Goal: Leave review/rating: Share an evaluation or opinion about a product, service, or content

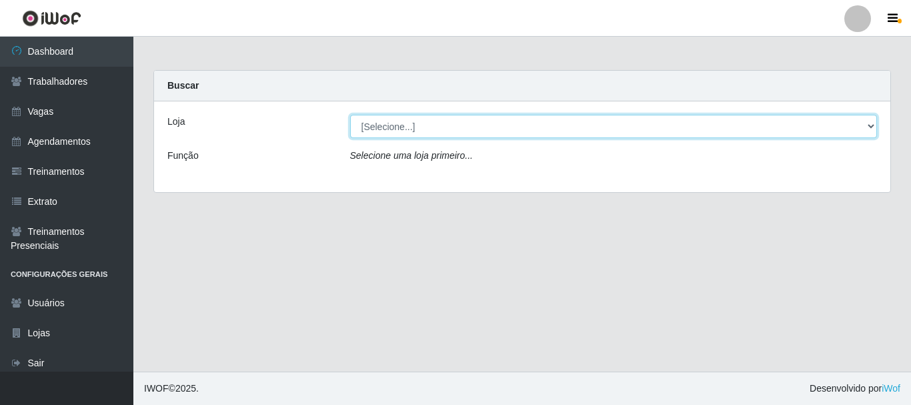
click at [869, 123] on select "[Selecione...] Bemais Supermercados - B4 [GEOGRAPHIC_DATA]" at bounding box center [614, 126] width 528 height 23
select select "404"
click at [350, 115] on select "[Selecione...] Bemais Supermercados - B4 [GEOGRAPHIC_DATA]" at bounding box center [614, 126] width 528 height 23
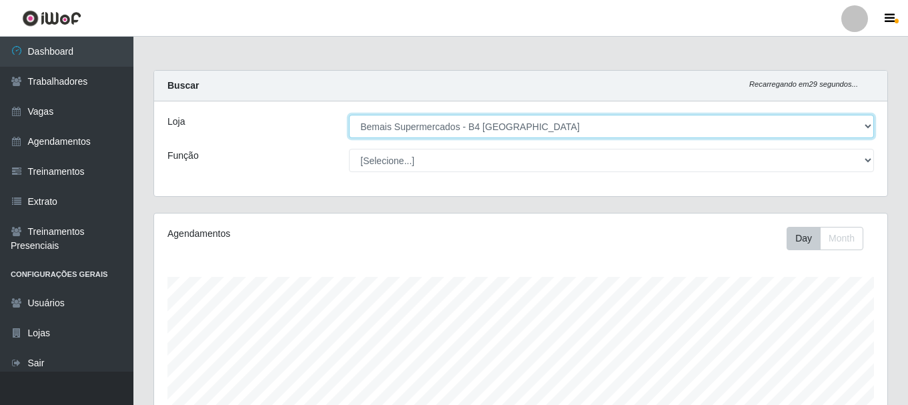
scroll to position [277, 733]
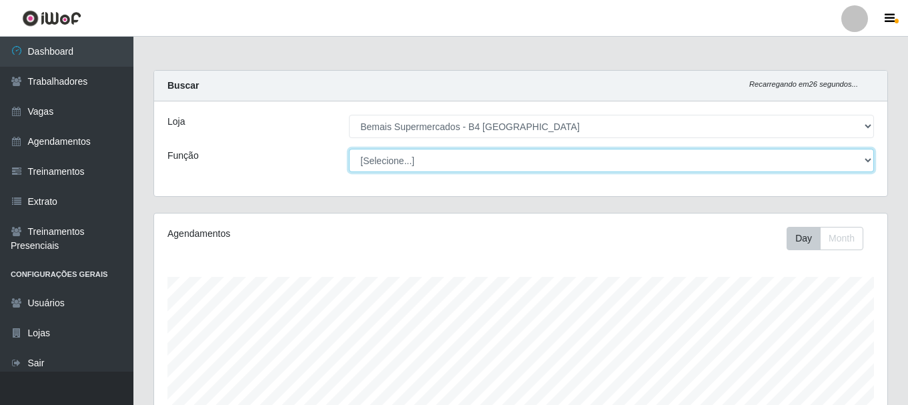
click at [869, 160] on select "[Selecione...] ASG ASG + ASG ++ Auxiliar de Estacionamento Auxiliar de Estacion…" at bounding box center [611, 160] width 525 height 23
select select "70"
click at [349, 149] on select "[Selecione...] ASG ASG + ASG ++ Auxiliar de Estacionamento Auxiliar de Estacion…" at bounding box center [611, 160] width 525 height 23
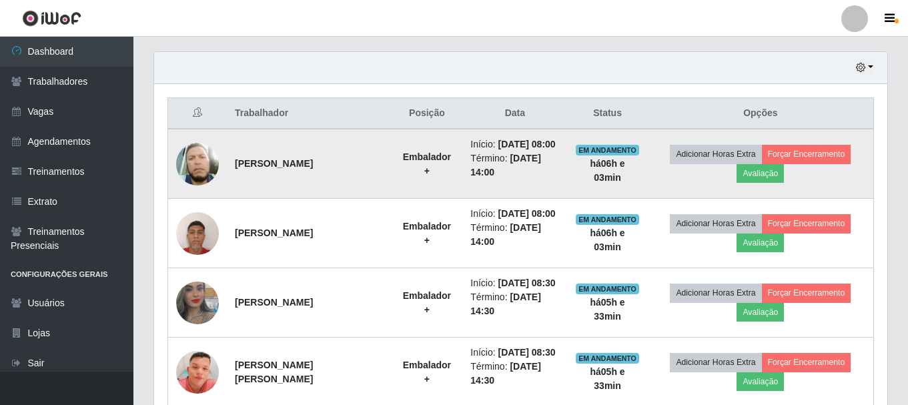
scroll to position [467, 0]
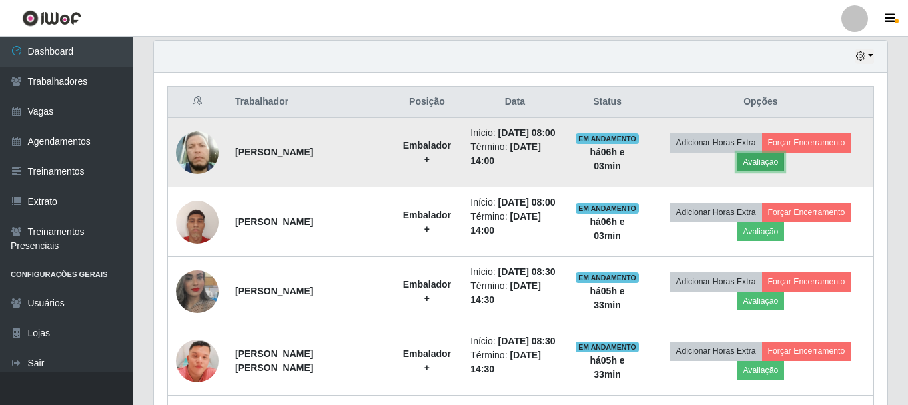
click at [784, 171] on button "Avaliação" at bounding box center [760, 162] width 47 height 19
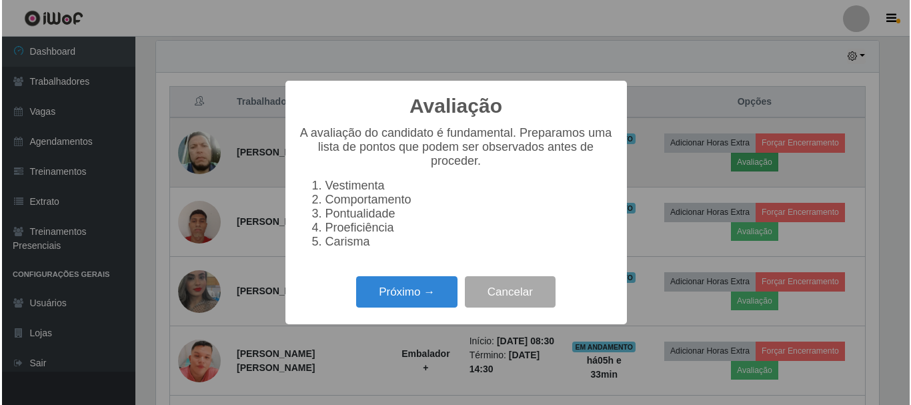
scroll to position [277, 727]
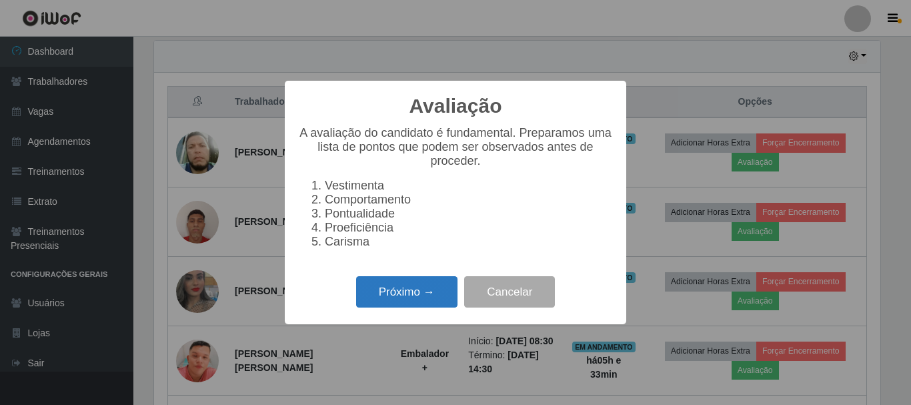
click at [395, 302] on button "Próximo →" at bounding box center [406, 291] width 101 height 31
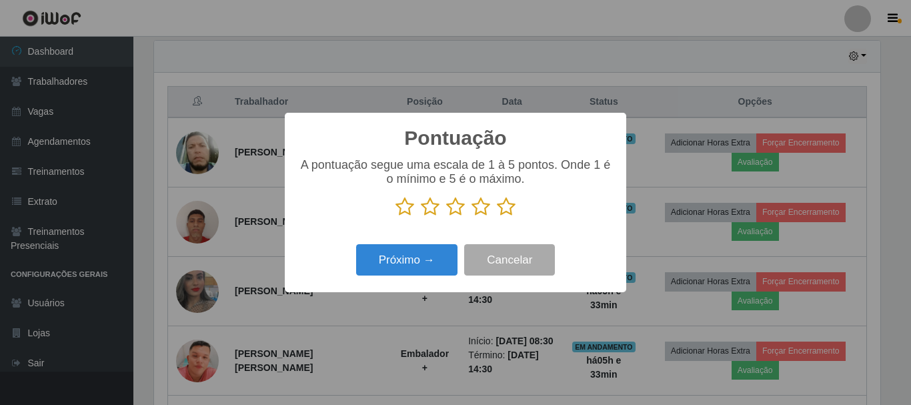
click at [482, 208] on icon at bounding box center [481, 207] width 19 height 20
click at [472, 217] on input "radio" at bounding box center [472, 217] width 0 height 0
click at [482, 208] on icon at bounding box center [481, 207] width 19 height 20
click at [472, 217] on input "radio" at bounding box center [472, 217] width 0 height 0
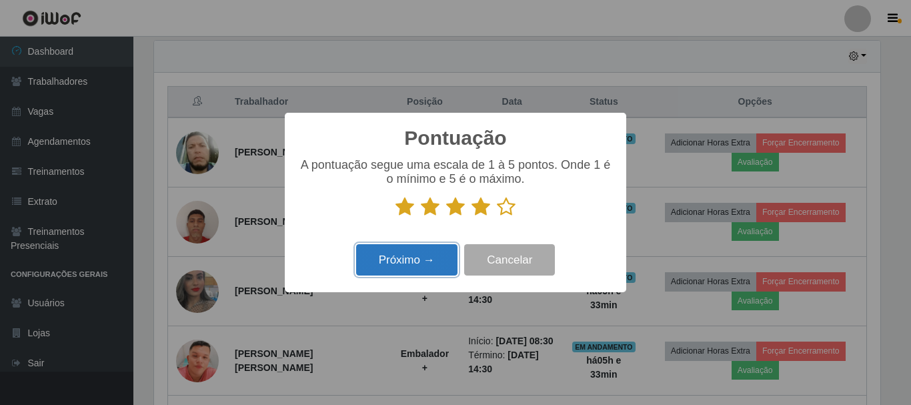
click at [413, 262] on button "Próximo →" at bounding box center [406, 259] width 101 height 31
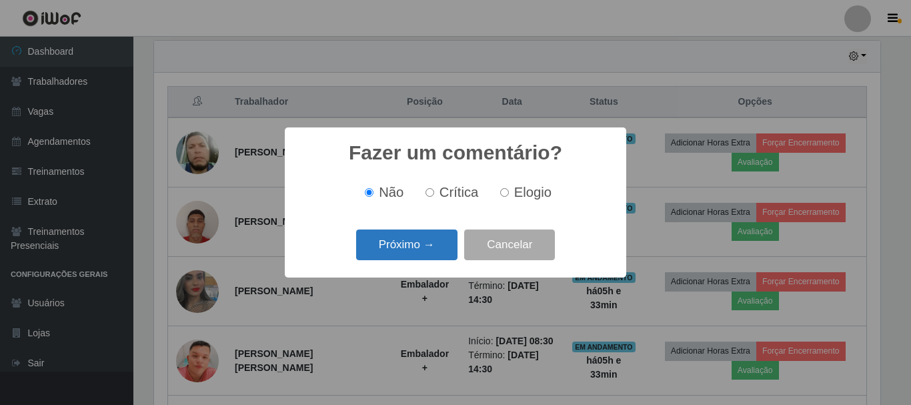
click at [430, 253] on button "Próximo →" at bounding box center [406, 245] width 101 height 31
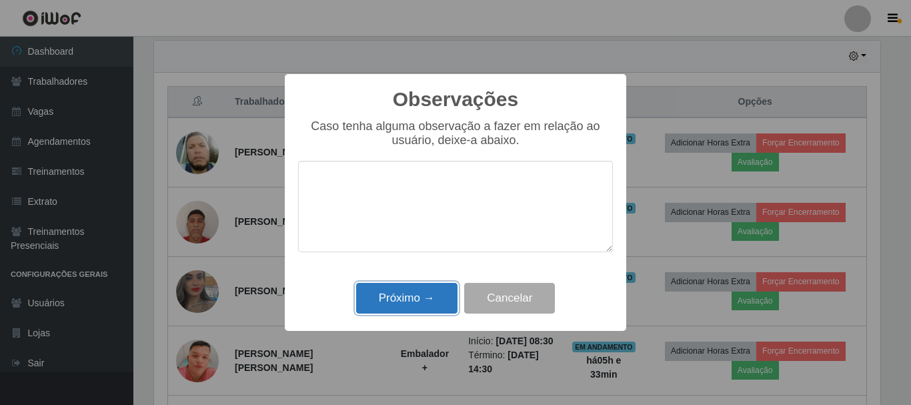
click at [408, 292] on button "Próximo →" at bounding box center [406, 298] width 101 height 31
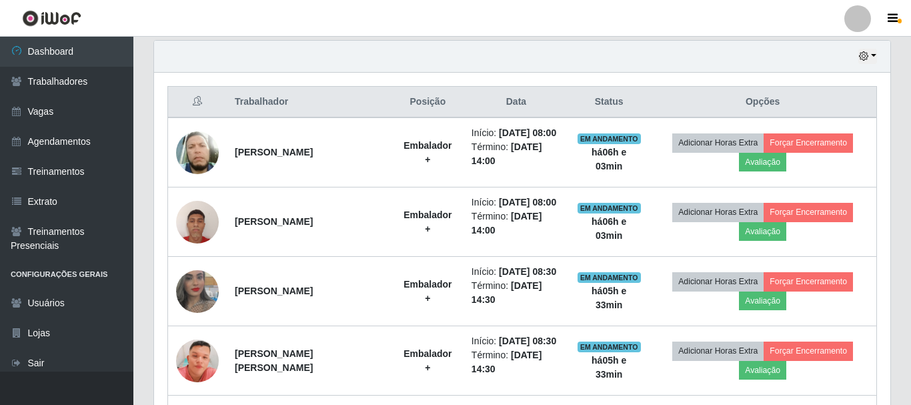
scroll to position [277, 733]
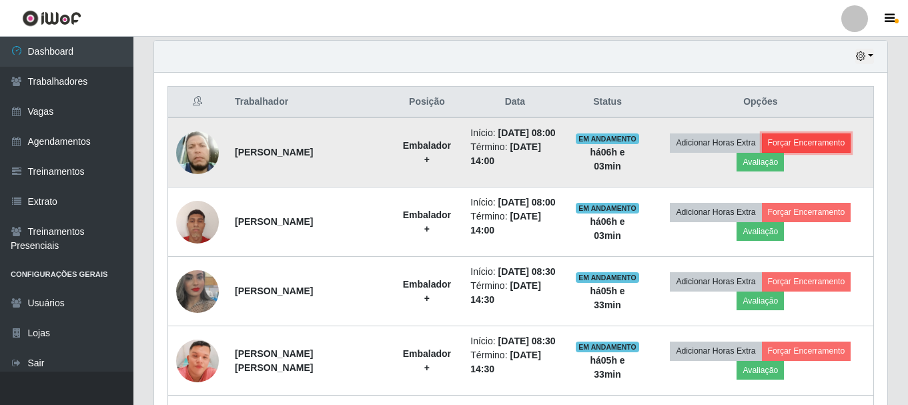
click at [835, 149] on button "Forçar Encerramento" at bounding box center [806, 142] width 89 height 19
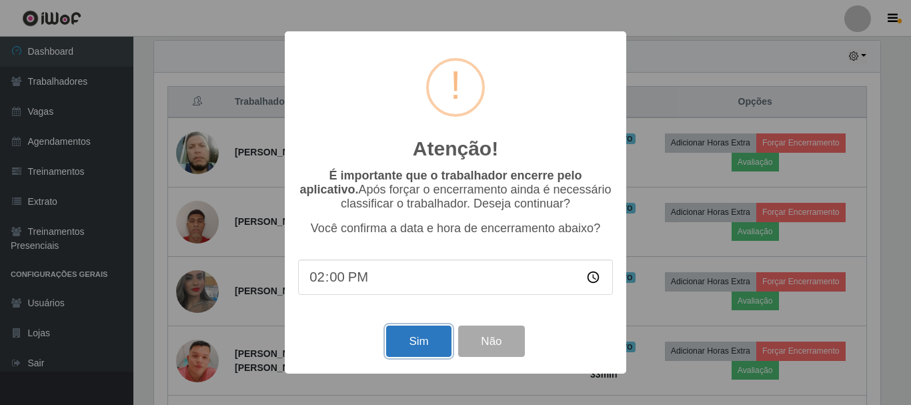
click at [427, 344] on button "Sim" at bounding box center [418, 341] width 65 height 31
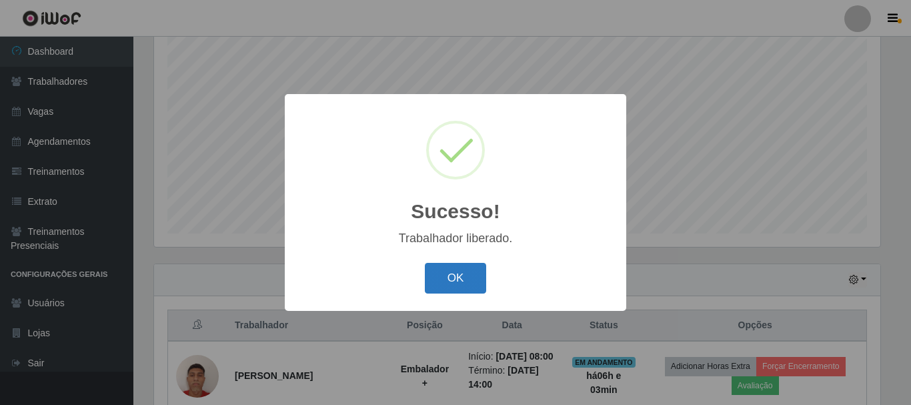
click at [447, 278] on button "OK" at bounding box center [456, 278] width 62 height 31
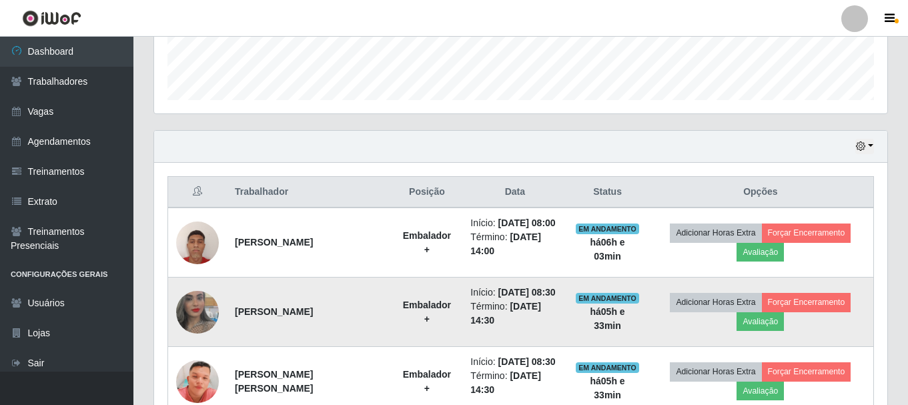
scroll to position [444, 0]
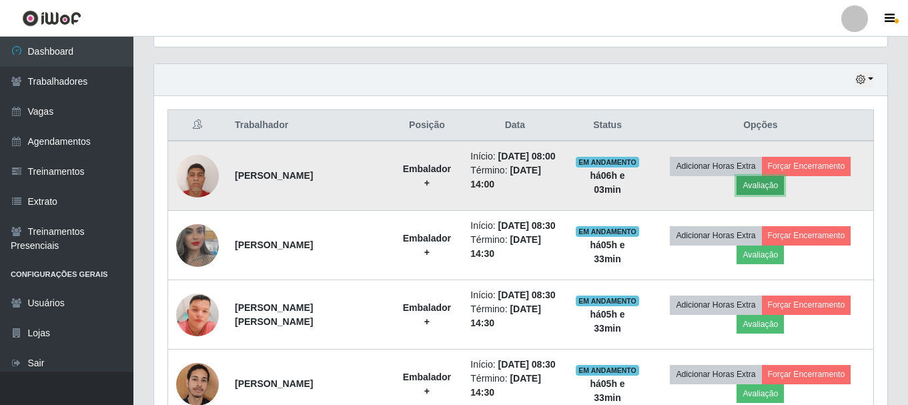
click at [768, 190] on button "Avaliação" at bounding box center [760, 185] width 47 height 19
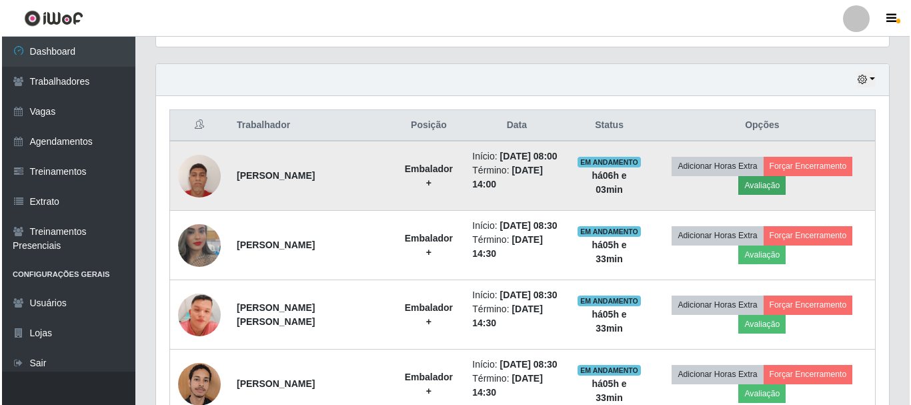
scroll to position [277, 727]
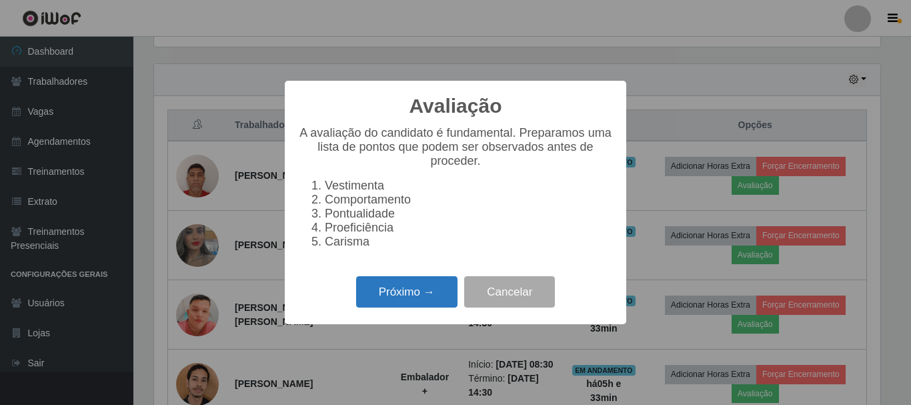
click at [403, 297] on button "Próximo →" at bounding box center [406, 291] width 101 height 31
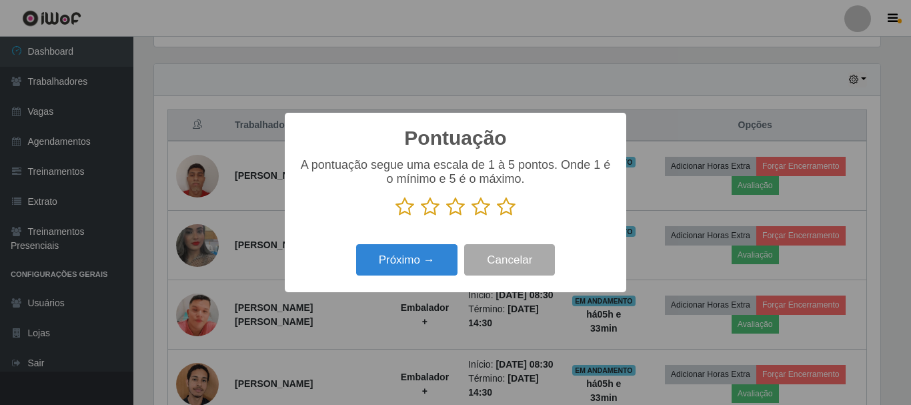
scroll to position [666914, 666464]
click at [505, 211] on icon at bounding box center [506, 207] width 19 height 20
click at [497, 217] on input "radio" at bounding box center [497, 217] width 0 height 0
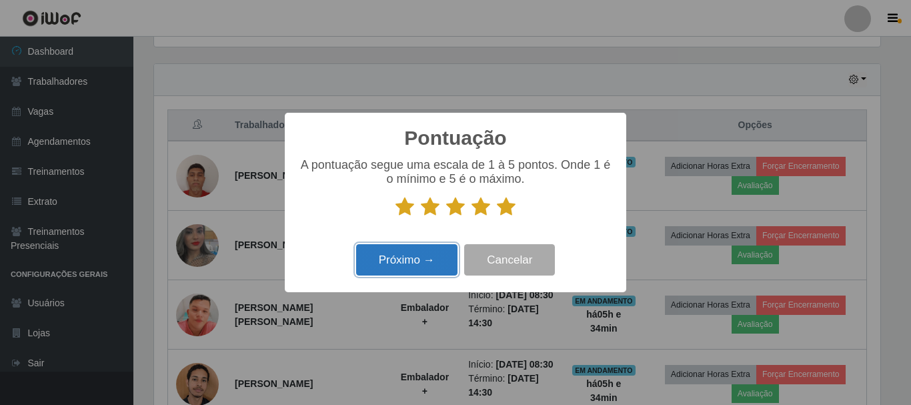
click at [411, 259] on button "Próximo →" at bounding box center [406, 259] width 101 height 31
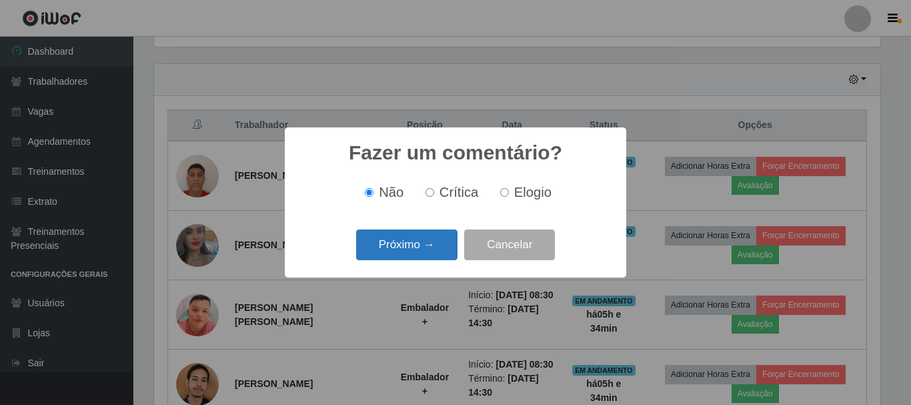
click at [402, 244] on button "Próximo →" at bounding box center [406, 245] width 101 height 31
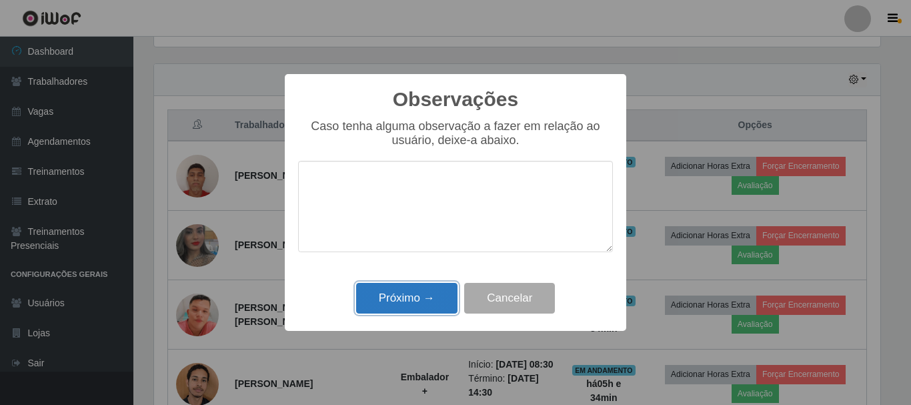
click at [393, 297] on button "Próximo →" at bounding box center [406, 298] width 101 height 31
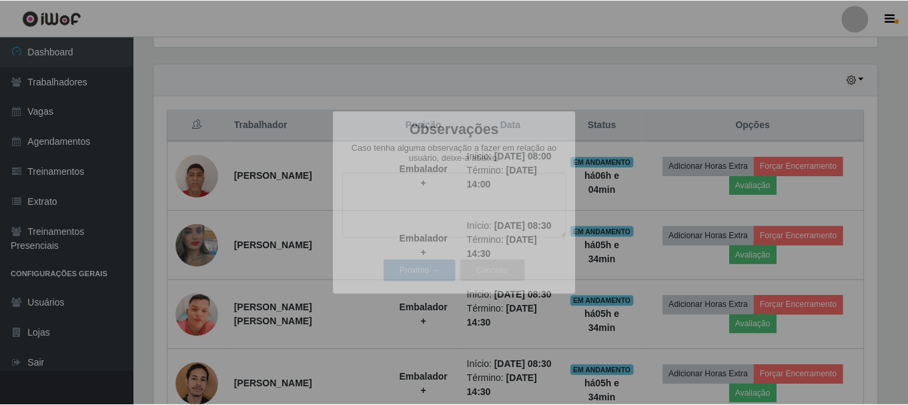
scroll to position [277, 733]
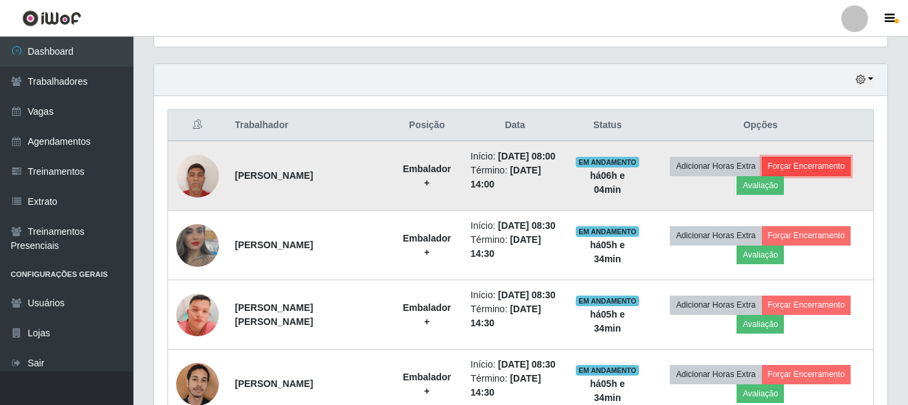
click at [815, 173] on button "Forçar Encerramento" at bounding box center [806, 166] width 89 height 19
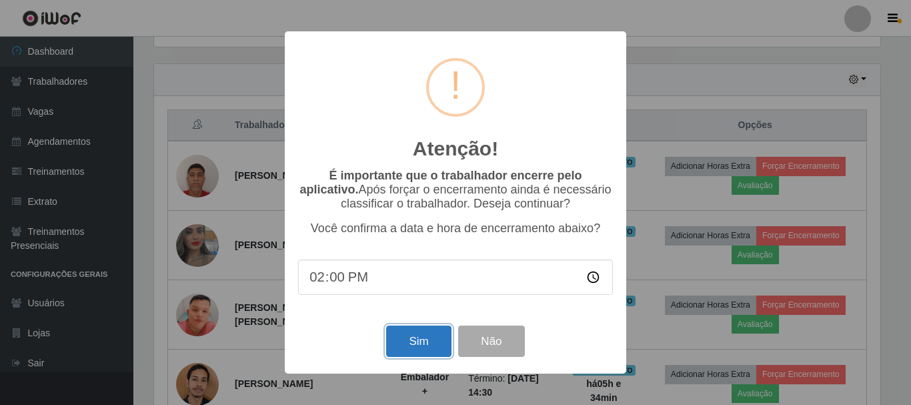
click at [412, 344] on button "Sim" at bounding box center [418, 341] width 65 height 31
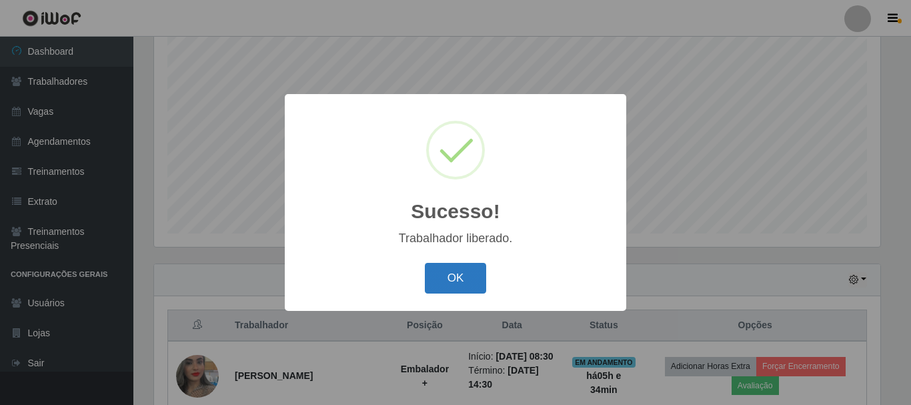
click at [452, 276] on button "OK" at bounding box center [456, 278] width 62 height 31
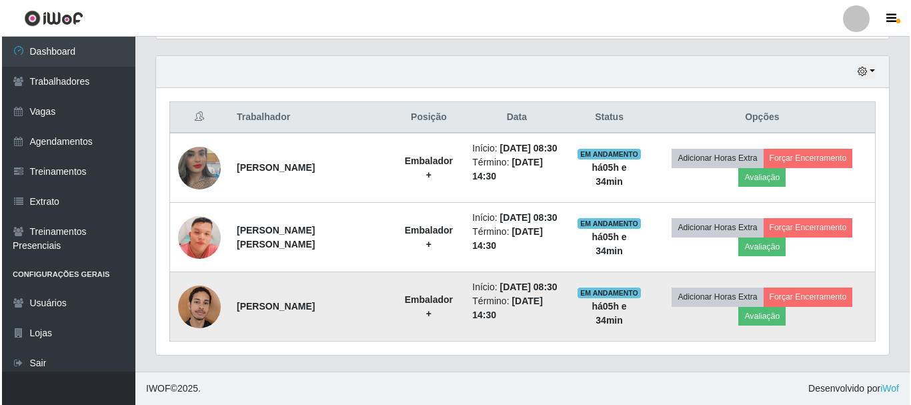
scroll to position [494, 0]
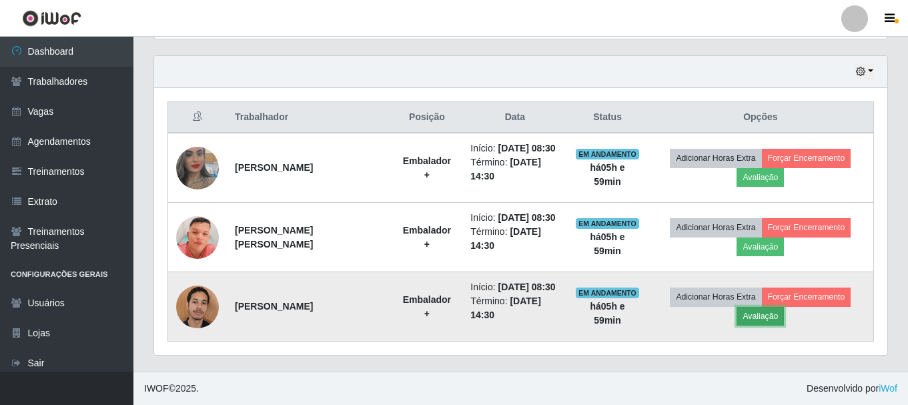
click at [767, 308] on button "Avaliação" at bounding box center [760, 316] width 47 height 19
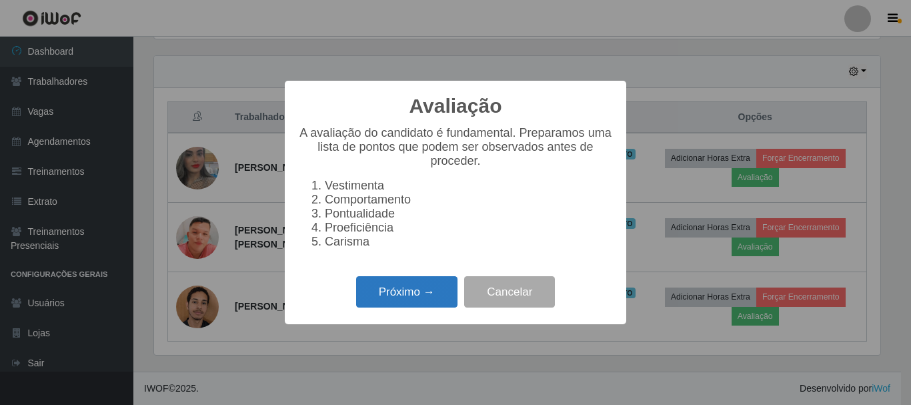
click at [418, 298] on button "Próximo →" at bounding box center [406, 291] width 101 height 31
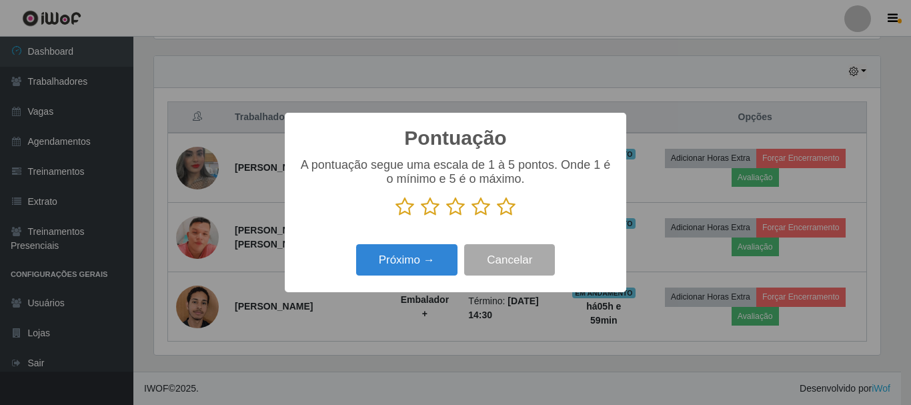
scroll to position [666914, 666464]
click at [483, 210] on icon at bounding box center [481, 207] width 19 height 20
click at [472, 217] on input "radio" at bounding box center [472, 217] width 0 height 0
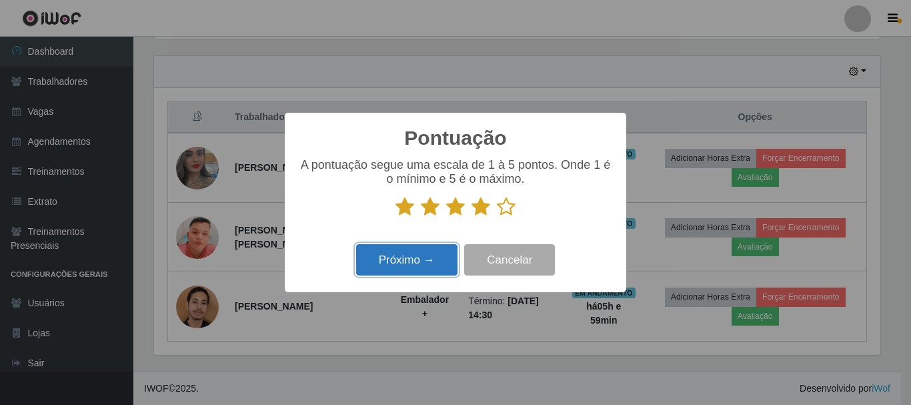
click at [408, 256] on button "Próximo →" at bounding box center [406, 259] width 101 height 31
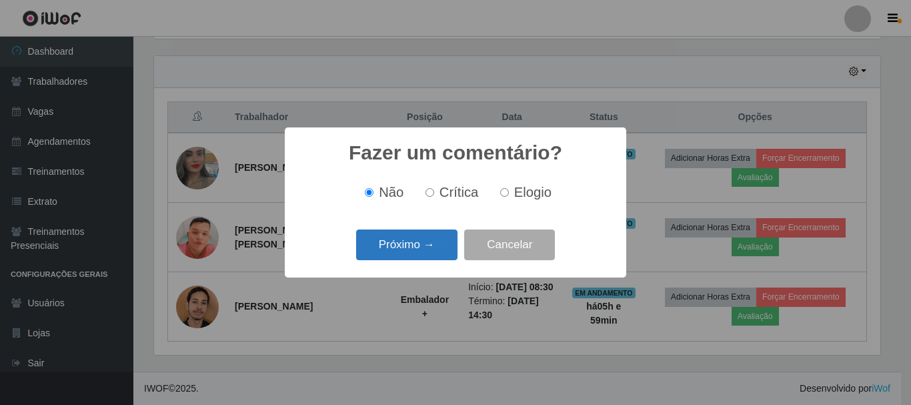
click at [390, 244] on button "Próximo →" at bounding box center [406, 245] width 101 height 31
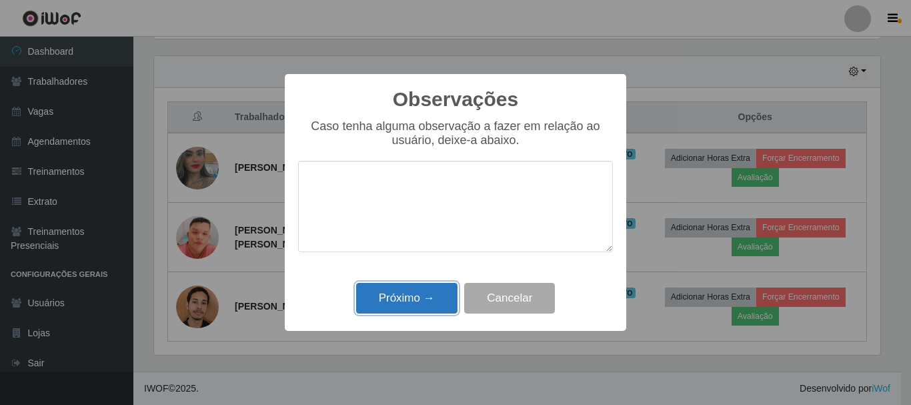
click at [409, 300] on button "Próximo →" at bounding box center [406, 298] width 101 height 31
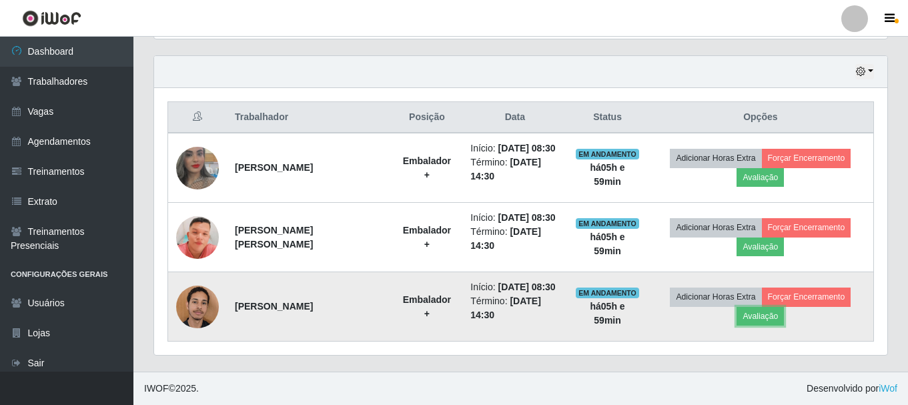
scroll to position [277, 733]
click at [814, 291] on button "Forçar Encerramento" at bounding box center [806, 297] width 89 height 19
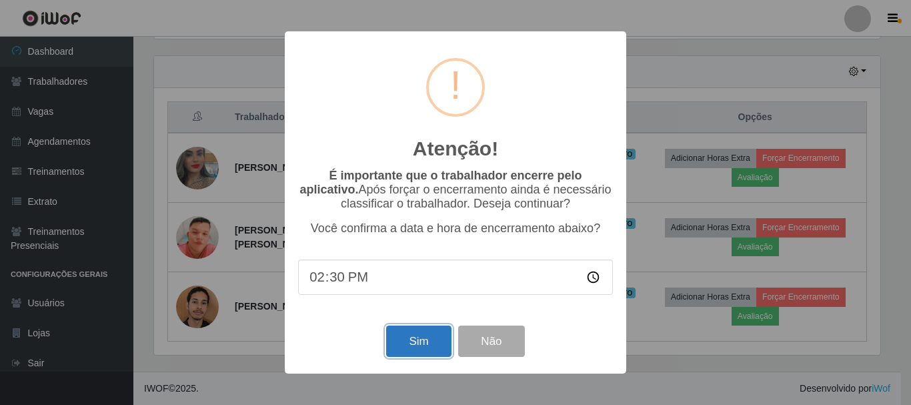
click at [409, 345] on button "Sim" at bounding box center [418, 341] width 65 height 31
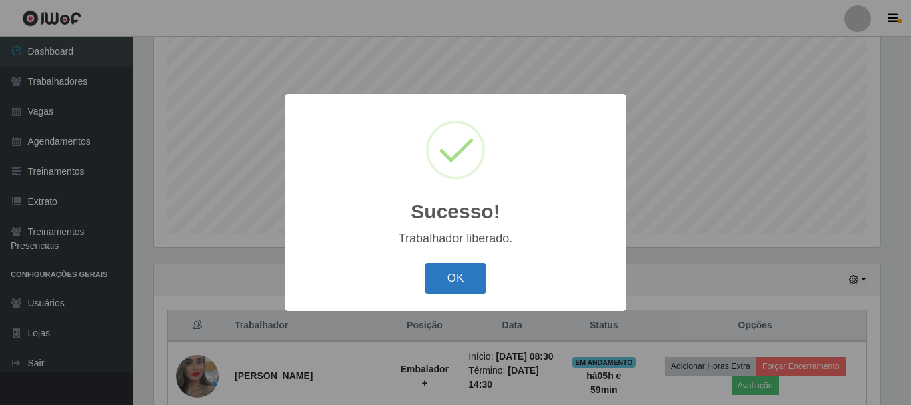
click at [448, 279] on button "OK" at bounding box center [456, 278] width 62 height 31
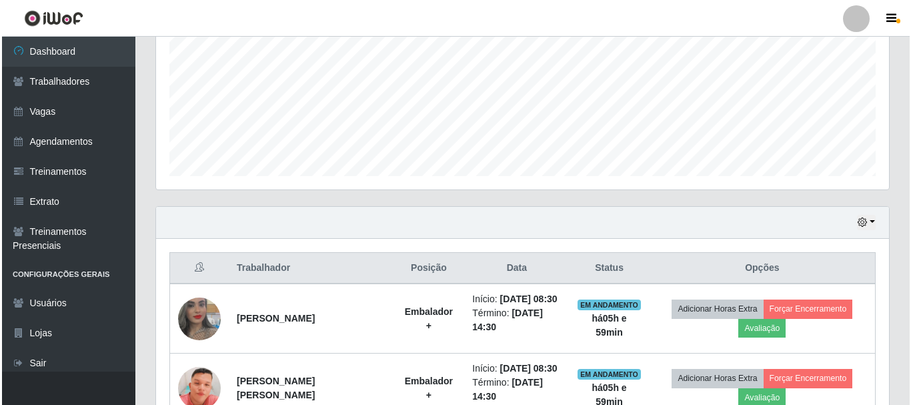
scroll to position [410, 0]
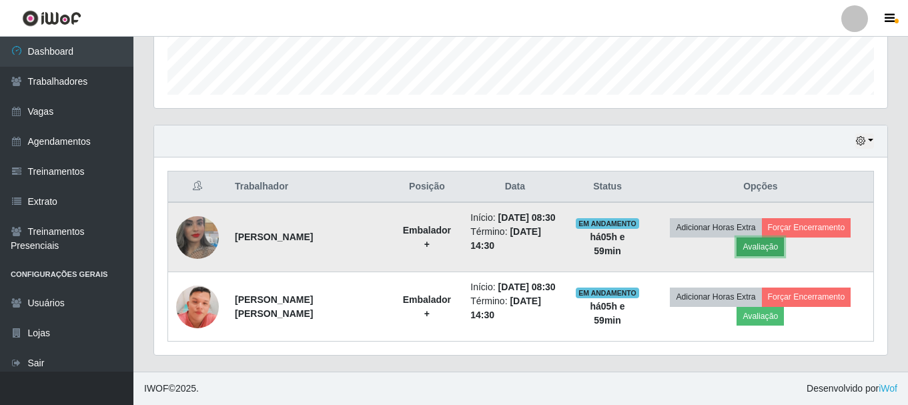
click at [767, 238] on button "Avaliação" at bounding box center [760, 247] width 47 height 19
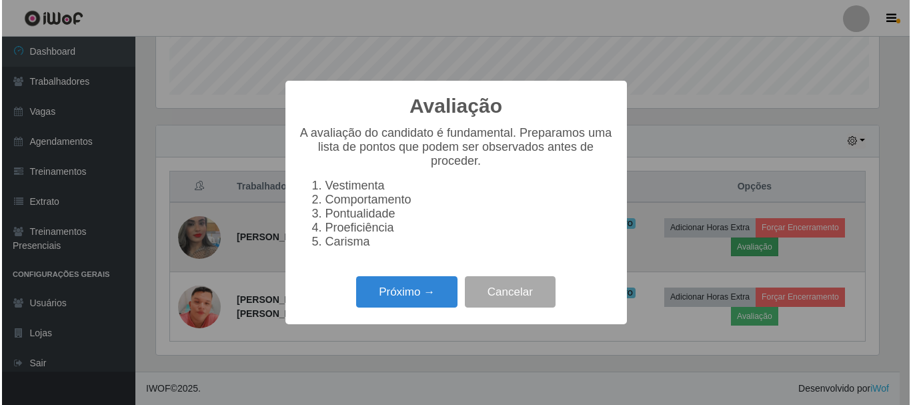
scroll to position [277, 727]
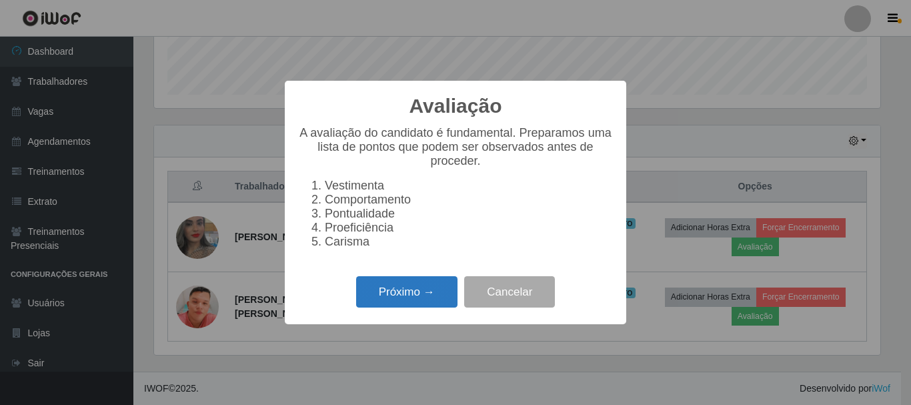
click at [380, 294] on button "Próximo →" at bounding box center [406, 291] width 101 height 31
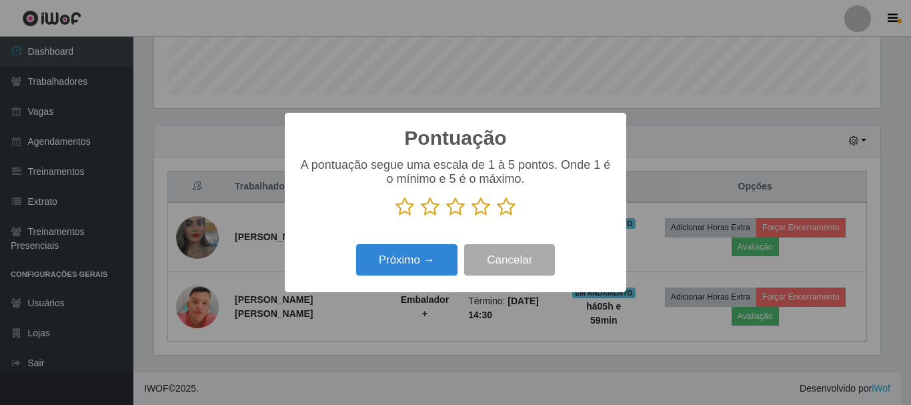
click at [505, 208] on icon at bounding box center [506, 207] width 19 height 20
click at [497, 217] on input "radio" at bounding box center [497, 217] width 0 height 0
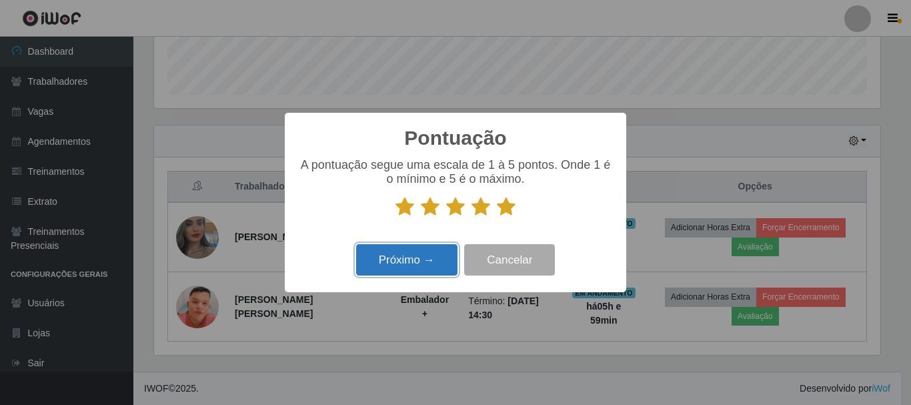
click at [391, 261] on button "Próximo →" at bounding box center [406, 259] width 101 height 31
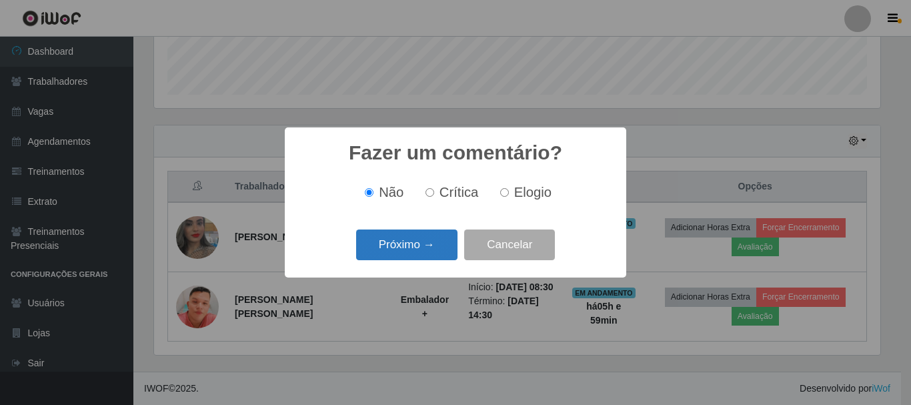
click at [432, 258] on button "Próximo →" at bounding box center [406, 245] width 101 height 31
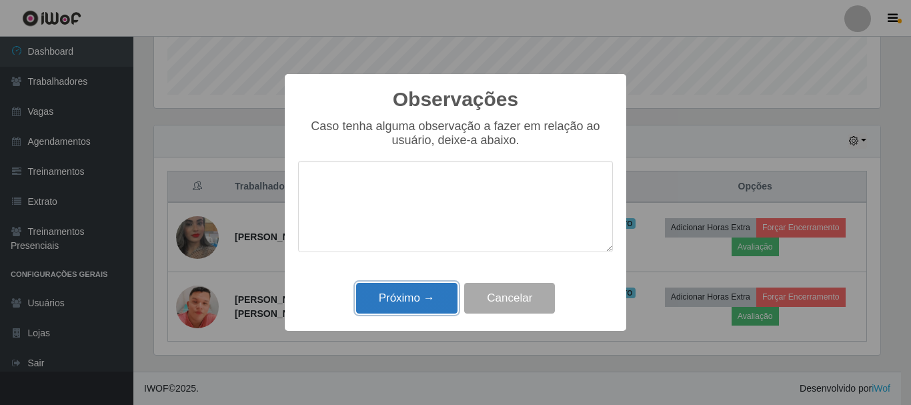
click at [424, 297] on button "Próximo →" at bounding box center [406, 298] width 101 height 31
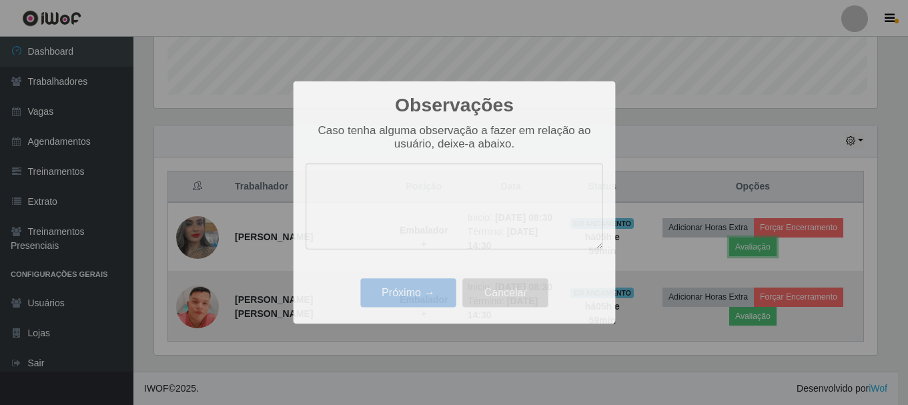
scroll to position [277, 733]
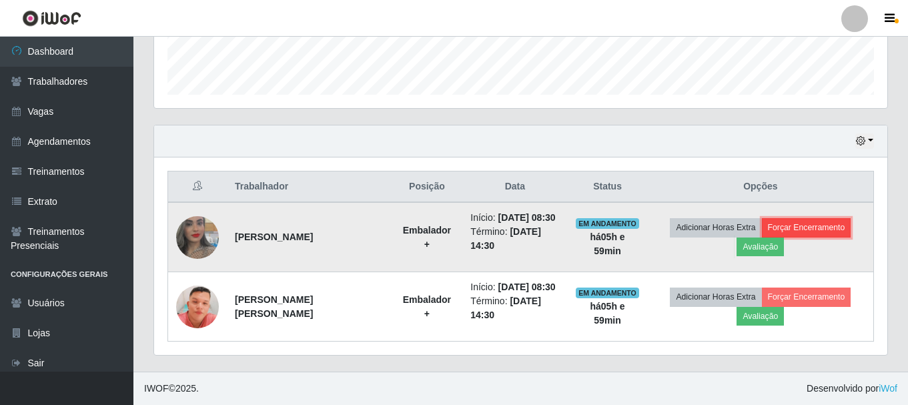
click at [823, 218] on button "Forçar Encerramento" at bounding box center [806, 227] width 89 height 19
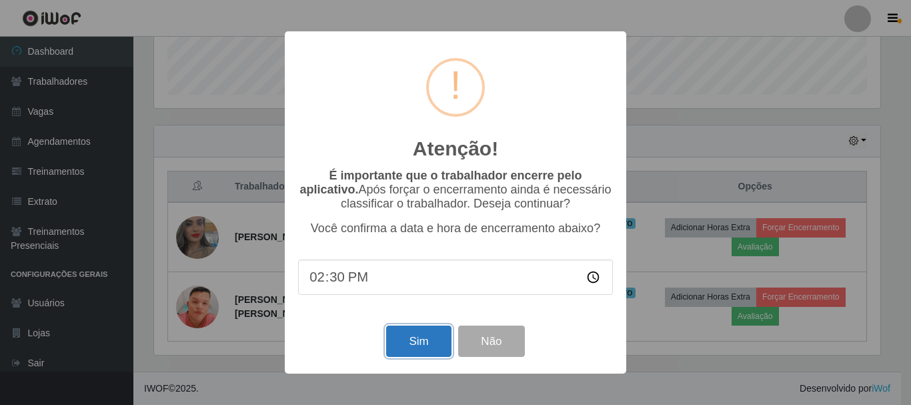
click at [422, 339] on button "Sim" at bounding box center [418, 341] width 65 height 31
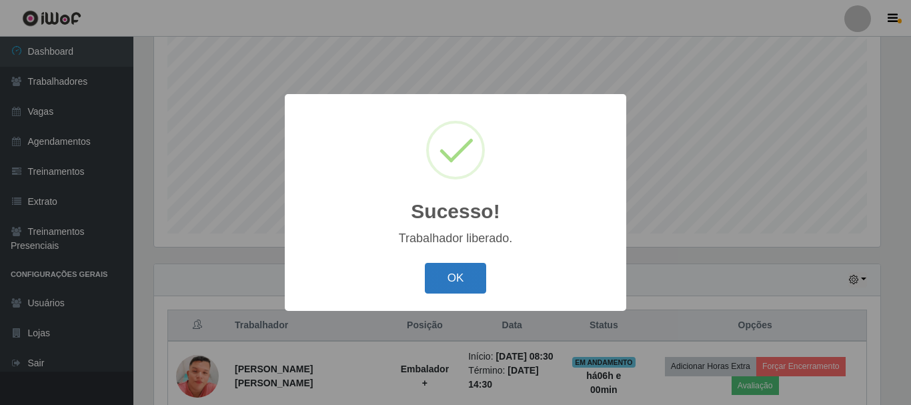
click at [468, 282] on button "OK" at bounding box center [456, 278] width 62 height 31
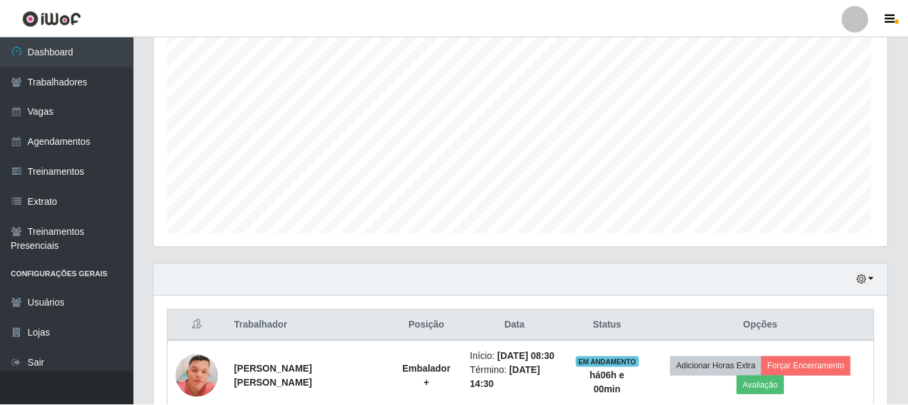
scroll to position [0, 0]
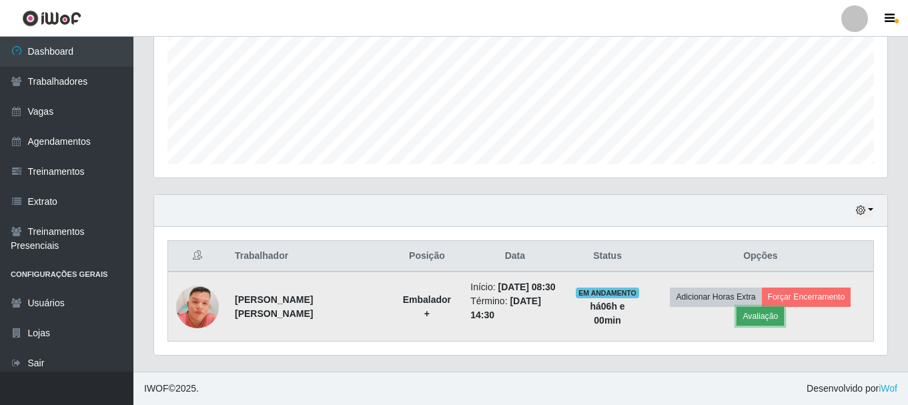
click at [769, 311] on button "Avaliação" at bounding box center [760, 316] width 47 height 19
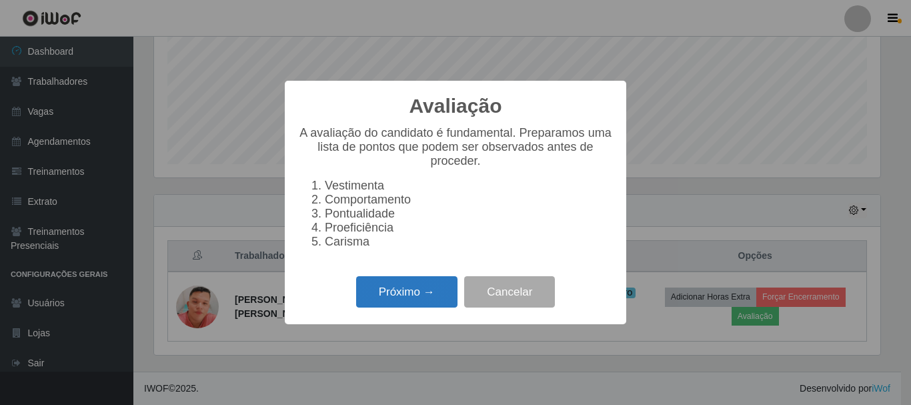
click at [404, 300] on button "Próximo →" at bounding box center [406, 291] width 101 height 31
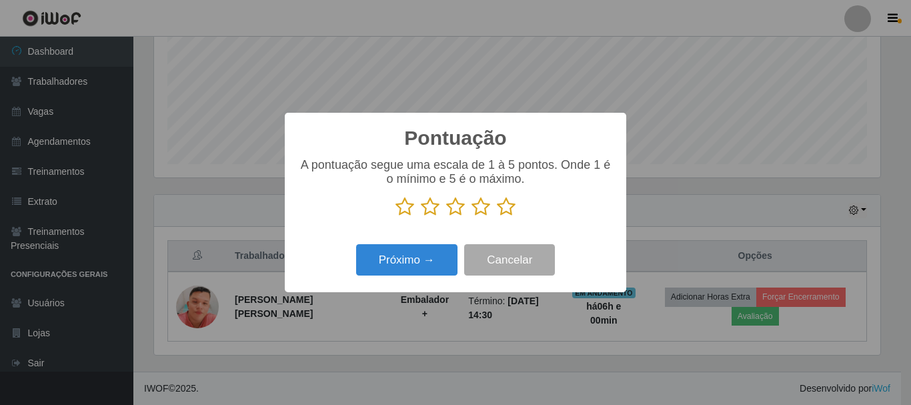
click at [508, 205] on icon at bounding box center [506, 207] width 19 height 20
click at [497, 217] on input "radio" at bounding box center [497, 217] width 0 height 0
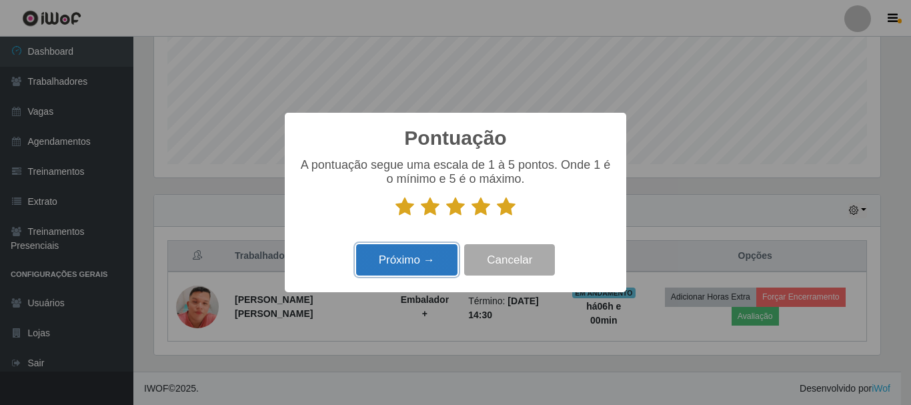
click at [432, 258] on button "Próximo →" at bounding box center [406, 259] width 101 height 31
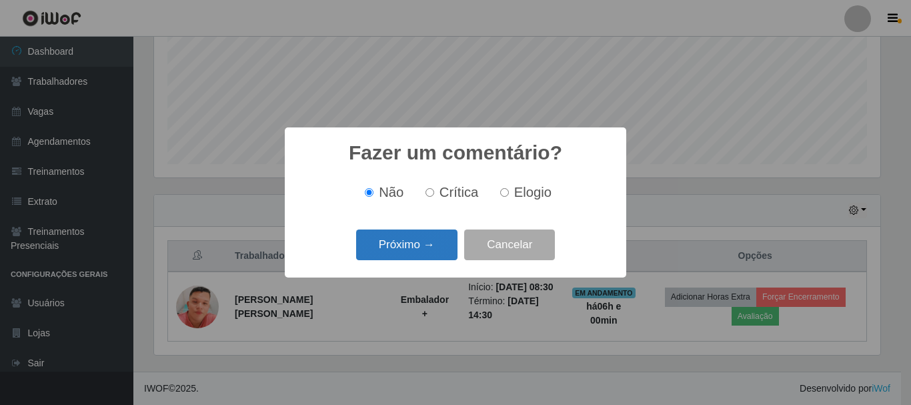
click at [428, 247] on button "Próximo →" at bounding box center [406, 245] width 101 height 31
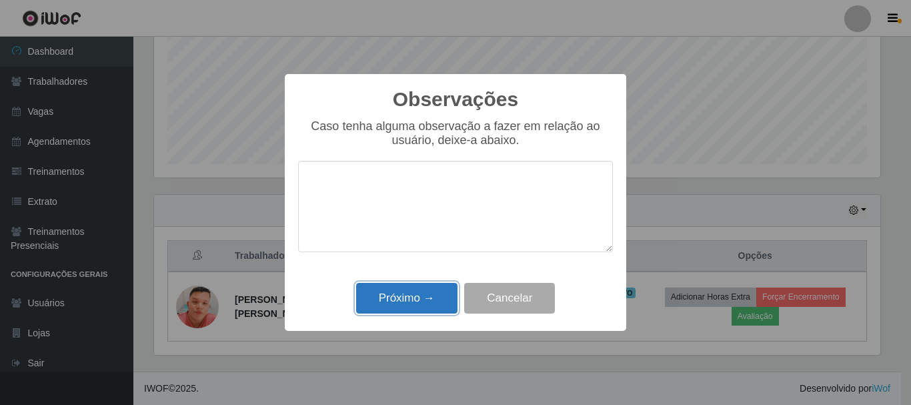
click at [414, 303] on button "Próximo →" at bounding box center [406, 298] width 101 height 31
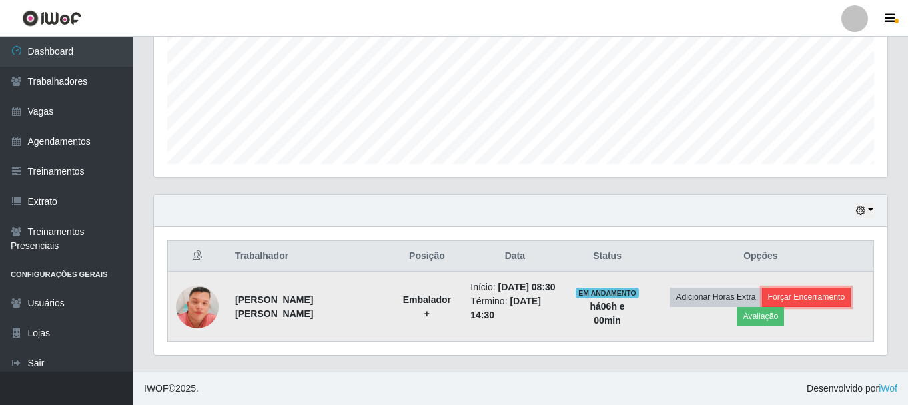
click at [778, 288] on button "Forçar Encerramento" at bounding box center [806, 297] width 89 height 19
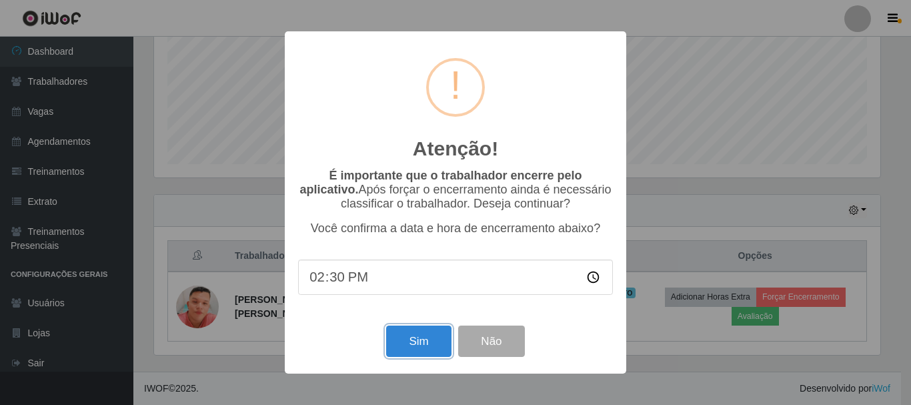
click at [423, 342] on button "Sim" at bounding box center [418, 341] width 65 height 31
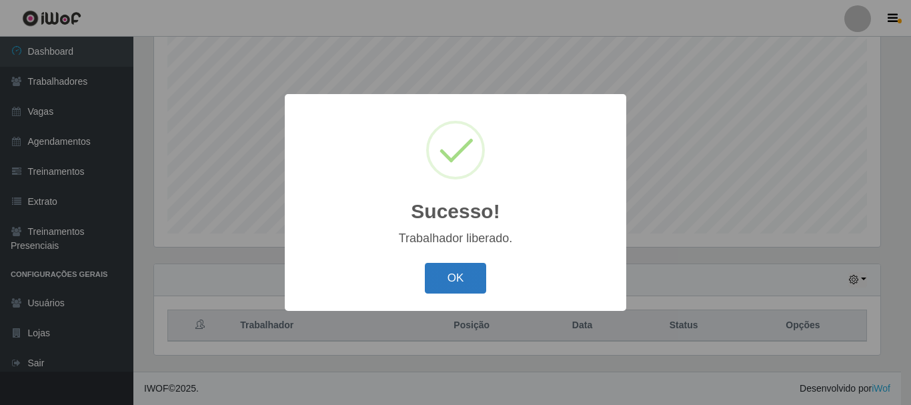
click at [458, 279] on button "OK" at bounding box center [456, 278] width 62 height 31
